Goal: Task Accomplishment & Management: Use online tool/utility

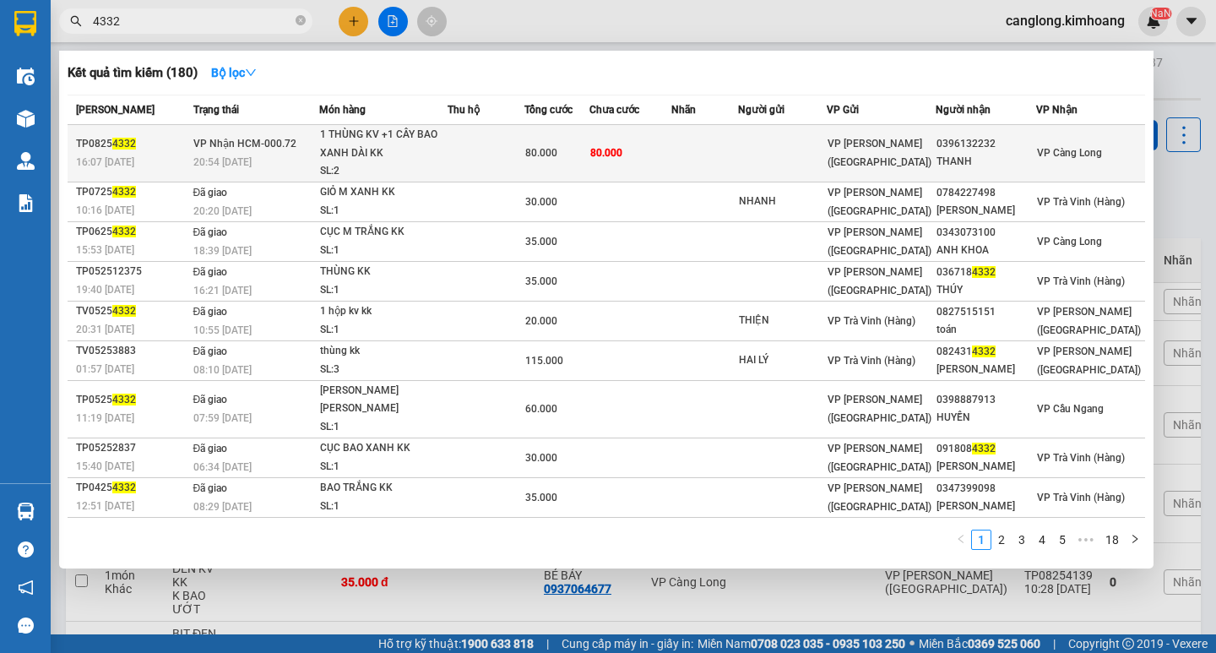
type input "4332"
click at [975, 141] on div "0396132232" at bounding box center [986, 144] width 100 height 18
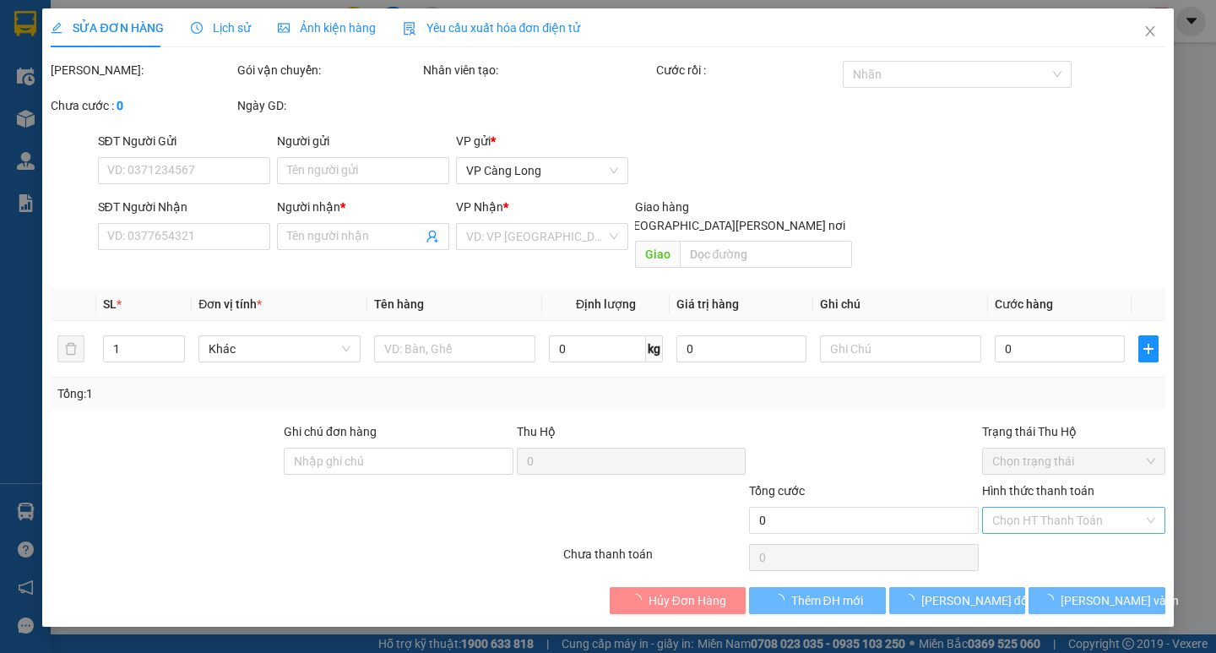
click at [1075, 507] on input "Hình thức thanh toán" at bounding box center [1067, 519] width 151 height 25
click at [1055, 544] on div "Tại văn phòng" at bounding box center [1073, 535] width 163 height 19
type input "0"
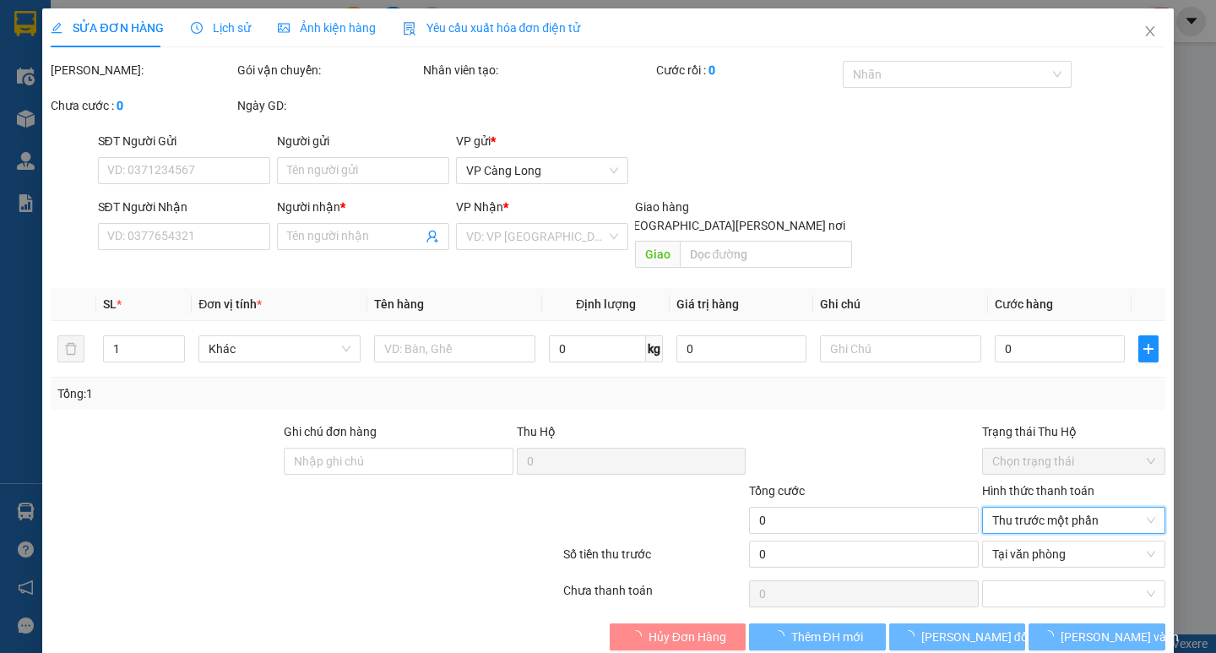
type input "0396132232"
type input "THANH"
type input "80.000"
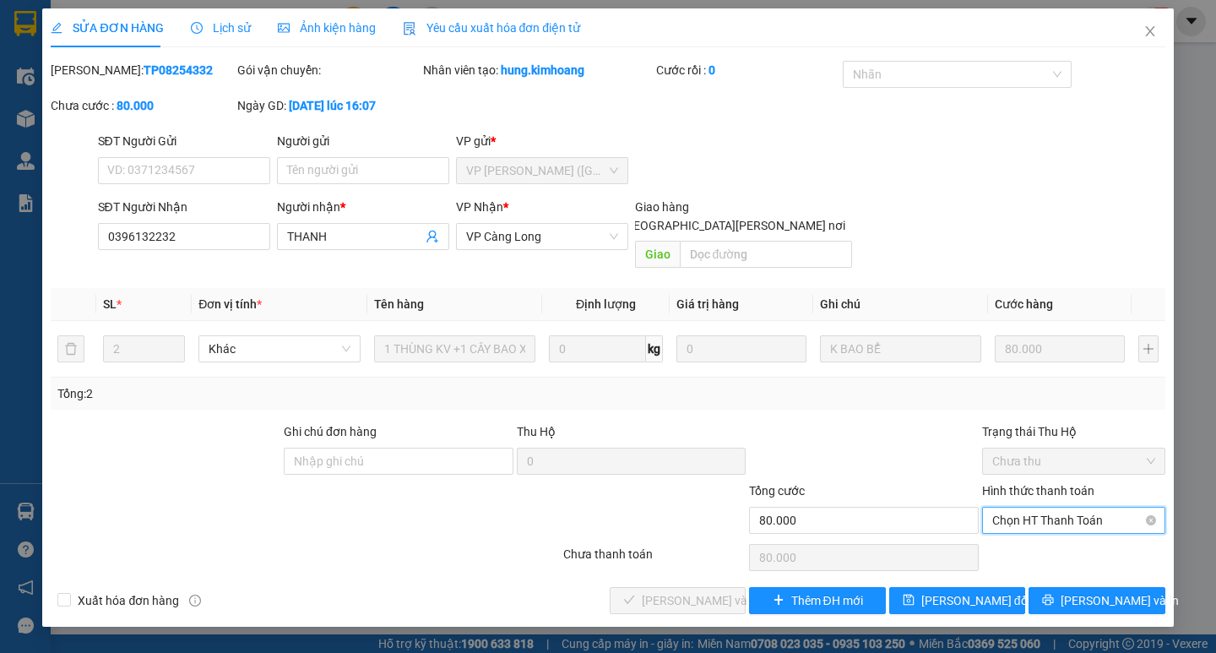
click at [1071, 507] on span "Chọn HT Thanh Toán" at bounding box center [1073, 519] width 163 height 25
click at [1061, 534] on div "Tại văn phòng" at bounding box center [1073, 535] width 163 height 19
type input "0"
click at [701, 591] on span "[PERSON_NAME] và [PERSON_NAME] hàng" at bounding box center [756, 600] width 228 height 19
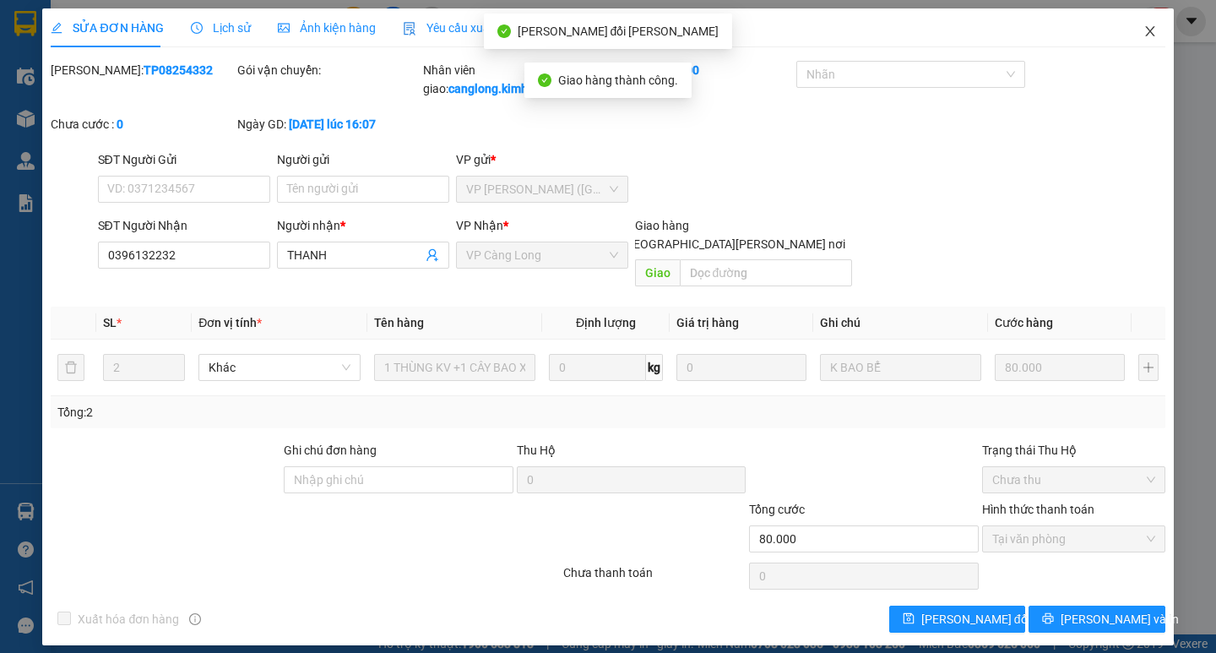
click at [1147, 28] on icon "close" at bounding box center [1150, 31] width 14 height 14
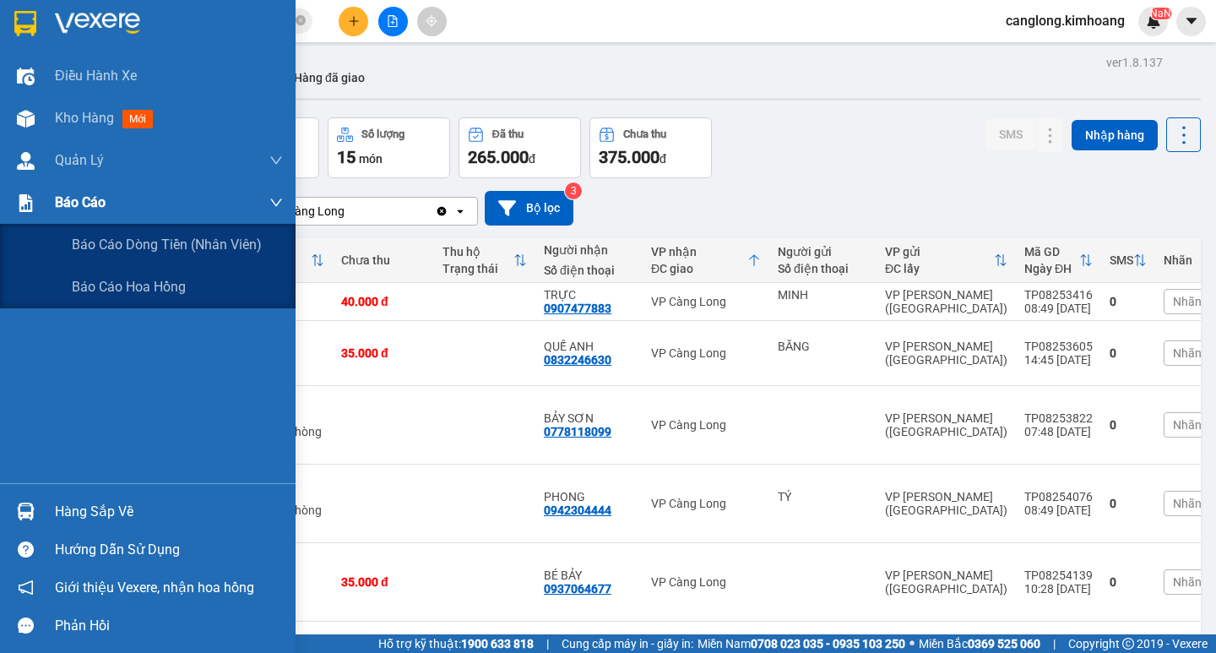
click at [79, 182] on div "Báo cáo" at bounding box center [169, 203] width 228 height 42
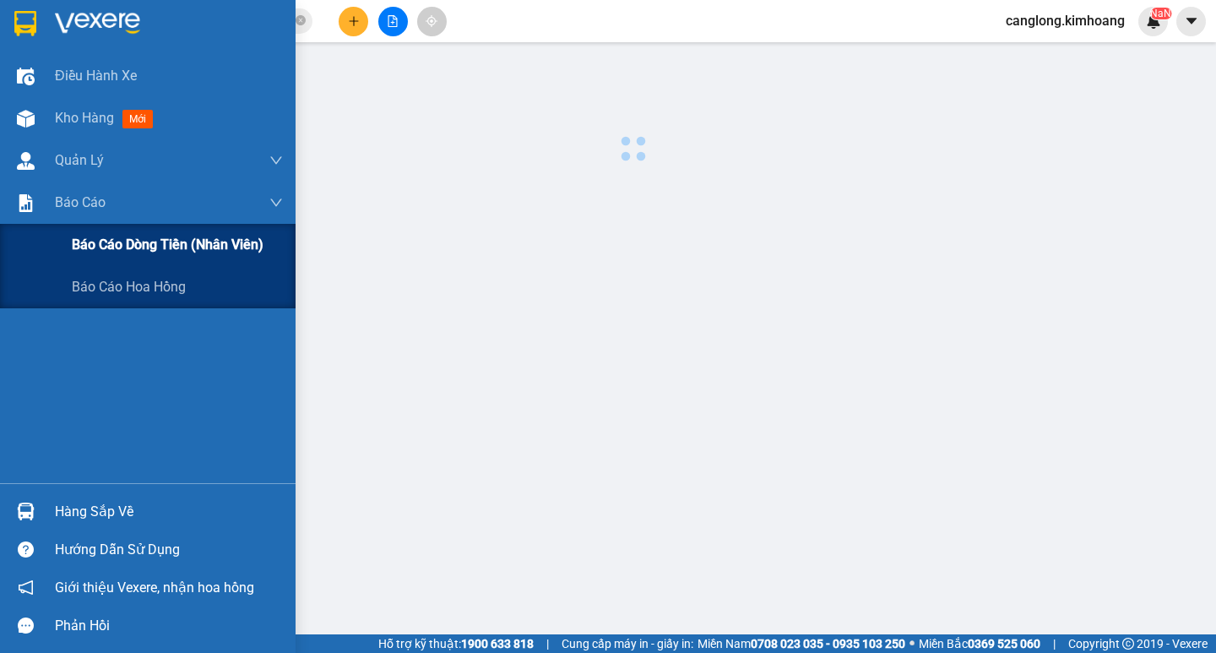
click at [105, 238] on span "Báo cáo dòng tiền (nhân viên)" at bounding box center [168, 244] width 192 height 21
